Goal: Book appointment/travel/reservation

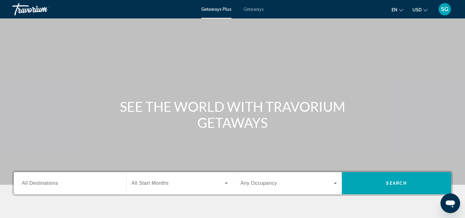
click at [243, 10] on li "Getaways" at bounding box center [251, 9] width 26 height 5
click at [249, 8] on span "Getaways" at bounding box center [254, 9] width 20 height 5
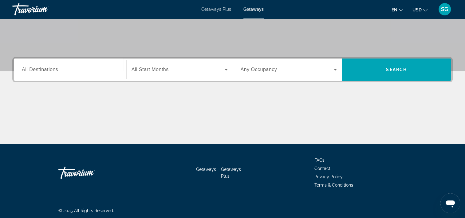
scroll to position [114, 0]
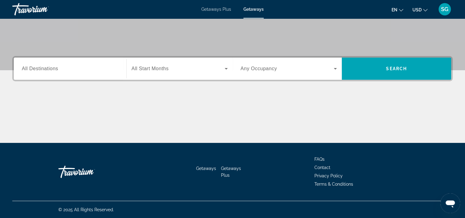
click at [44, 69] on span "All Destinations" at bounding box center [40, 68] width 36 height 5
click at [44, 69] on input "Destination All Destinations" at bounding box center [70, 68] width 96 height 7
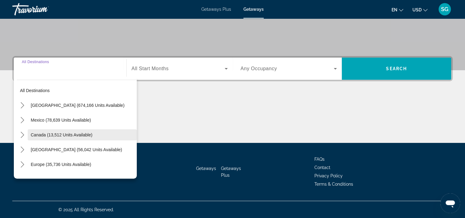
scroll to position [31, 0]
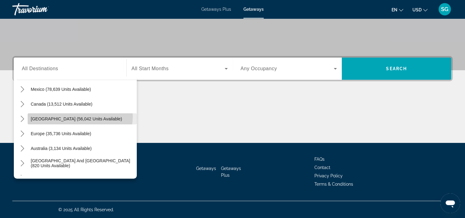
click at [77, 116] on span "[GEOGRAPHIC_DATA] (56,042 units available)" at bounding box center [76, 118] width 91 height 5
type input "**********"
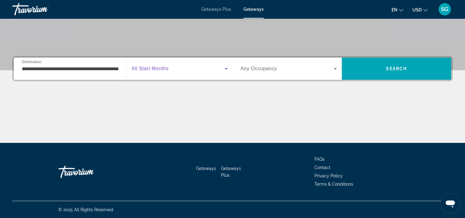
click at [173, 71] on span "Search widget" at bounding box center [178, 68] width 93 height 7
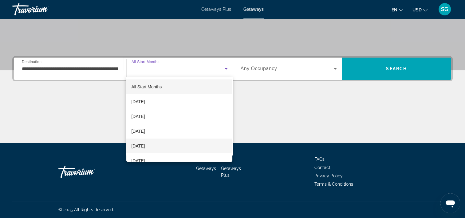
click at [145, 144] on span "[DATE]" at bounding box center [138, 145] width 14 height 7
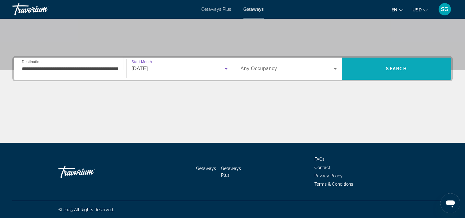
click at [379, 67] on span "Search" at bounding box center [396, 68] width 109 height 15
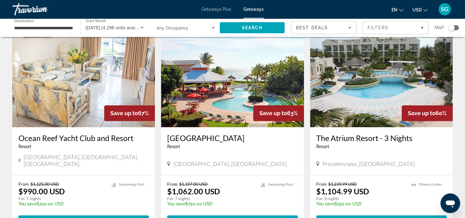
scroll to position [676, 0]
